Goal: Information Seeking & Learning: Find specific fact

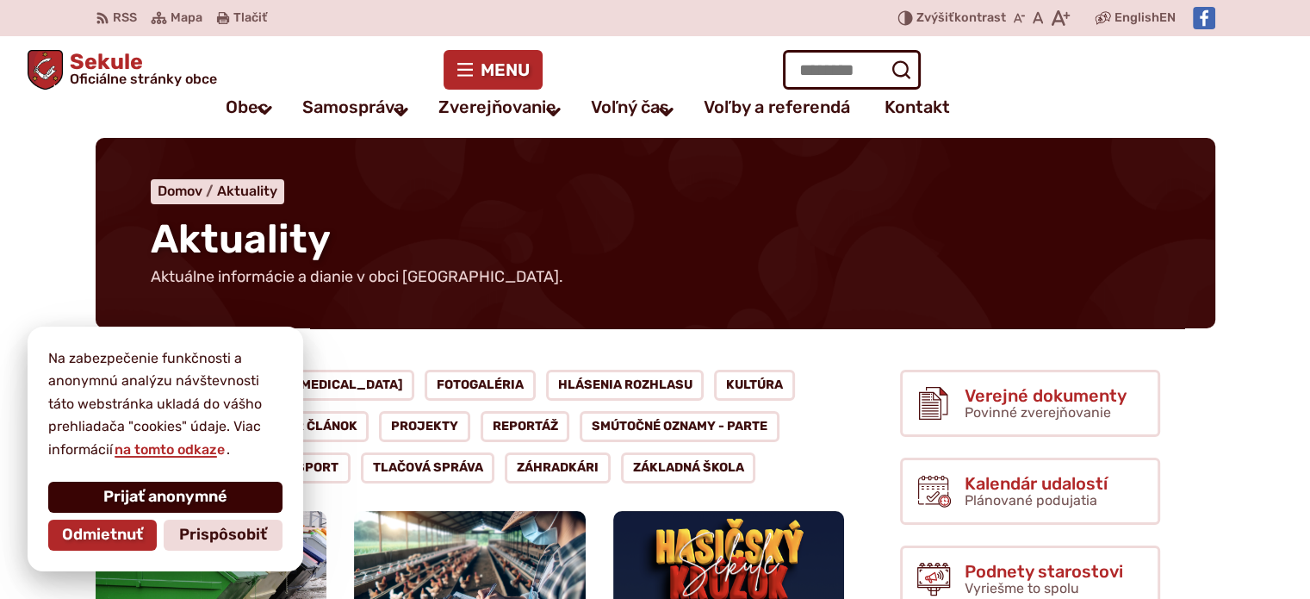
click at [140, 506] on button "Prijať anonymné" at bounding box center [165, 496] width 234 height 31
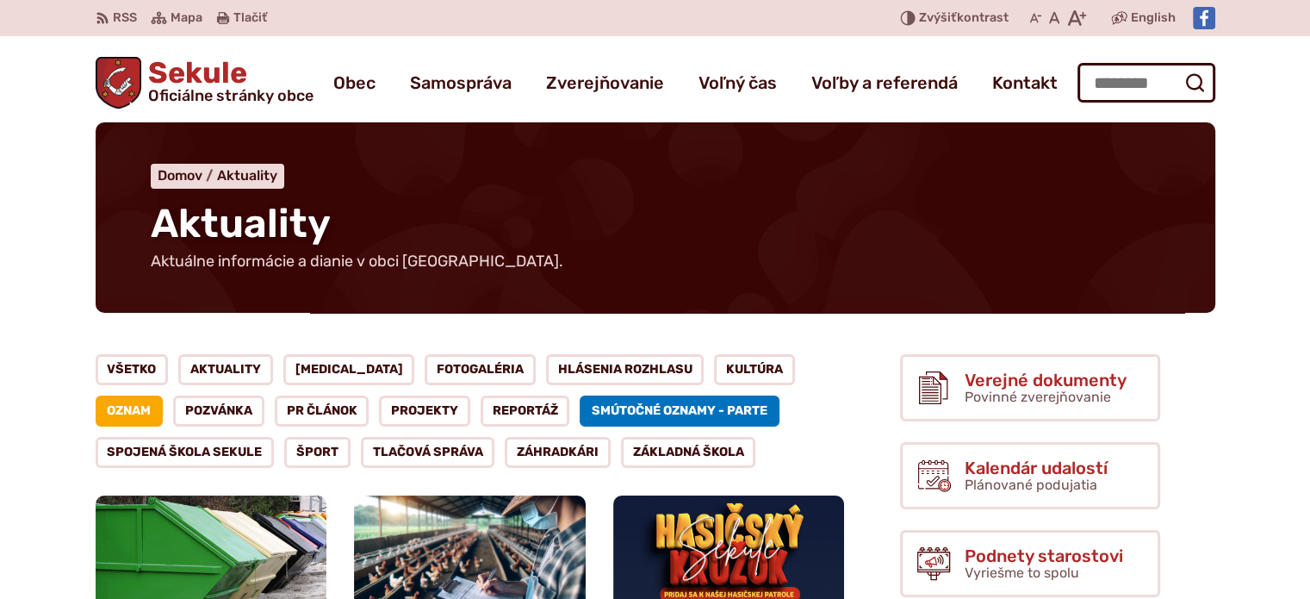
click at [606, 409] on link "Smútočné oznamy - parte" at bounding box center [680, 410] width 200 height 31
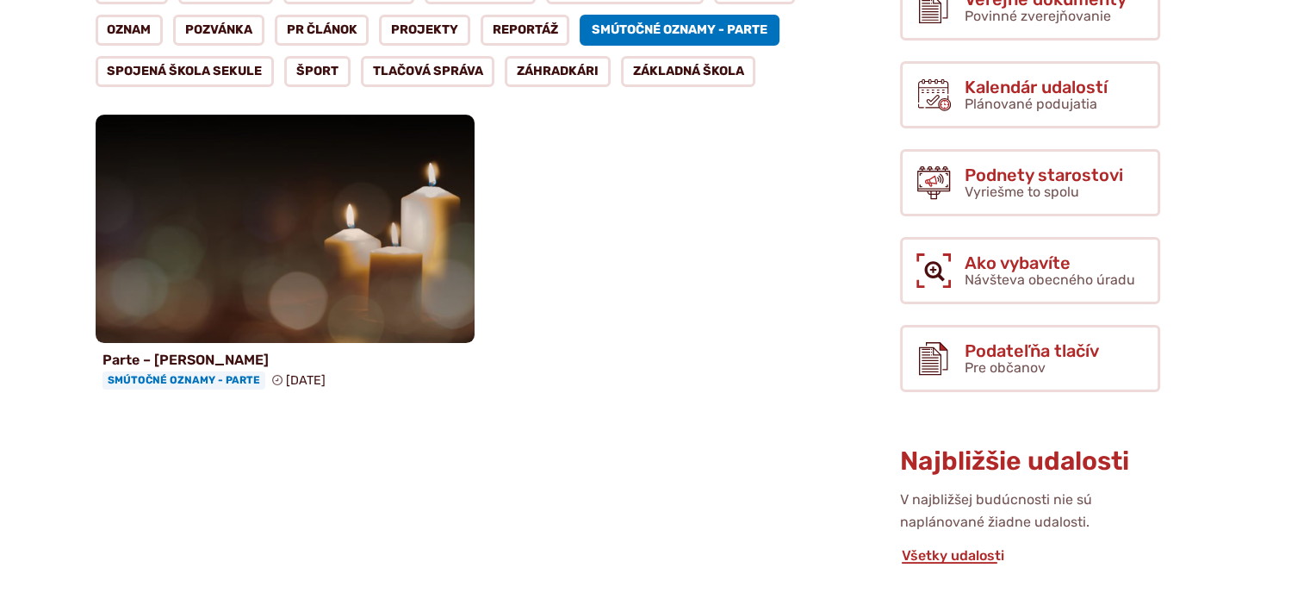
scroll to position [517, 0]
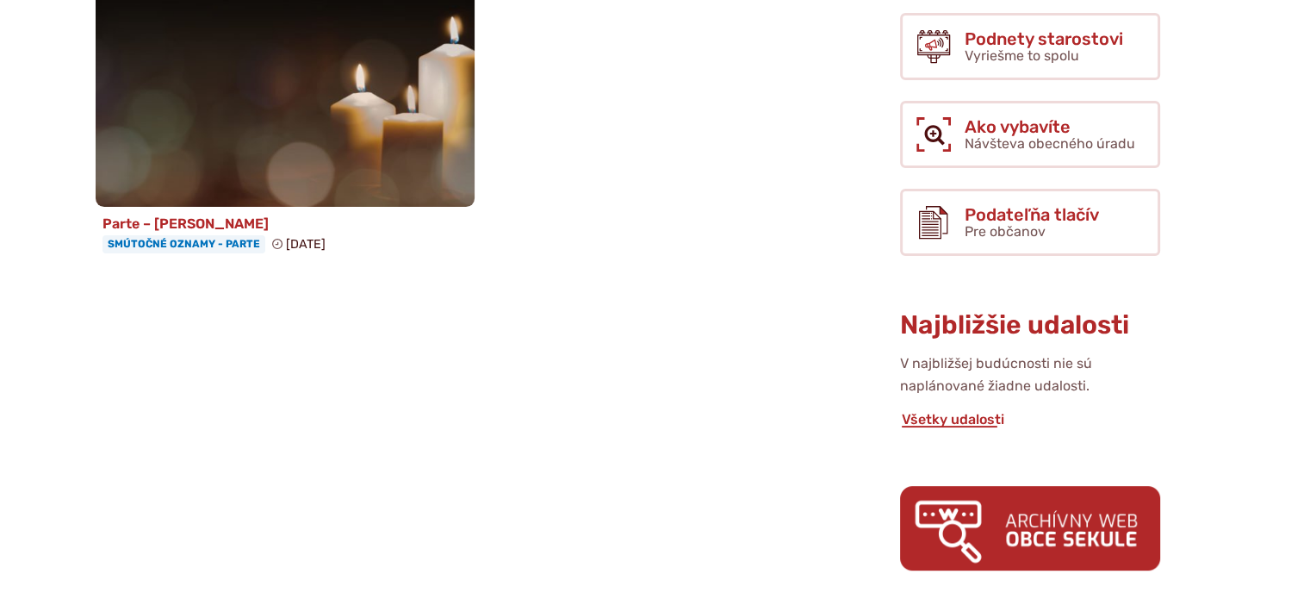
click at [165, 245] on span "Smútočné oznamy - parte" at bounding box center [183, 243] width 163 height 17
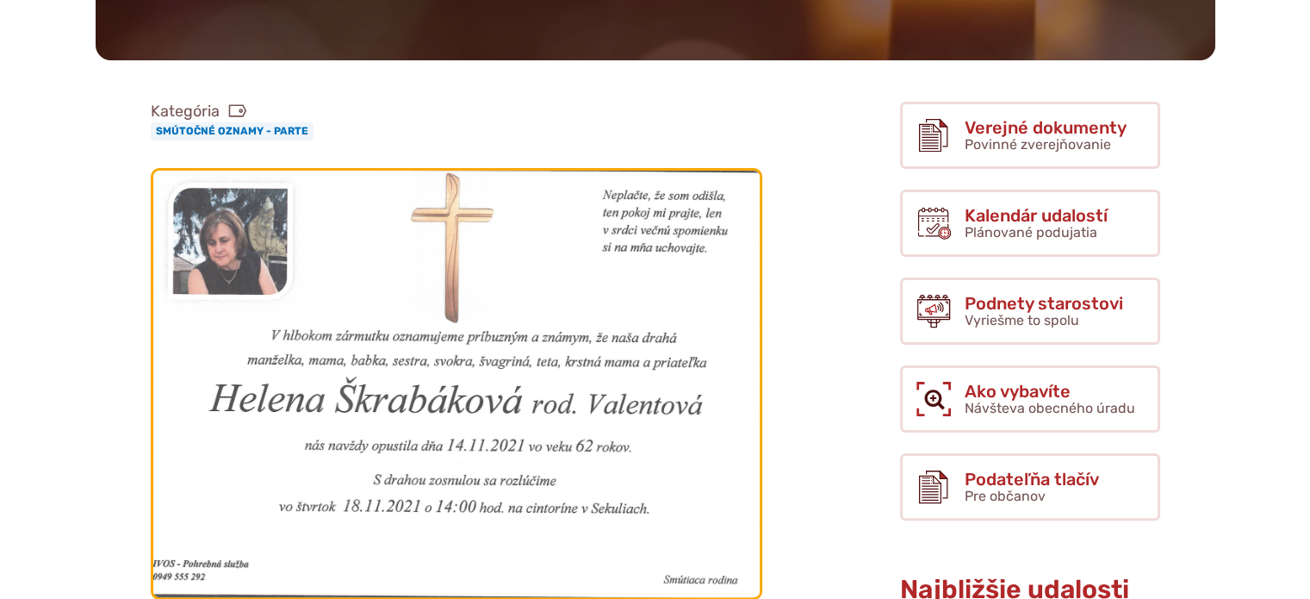
scroll to position [345, 0]
